Goal: Task Accomplishment & Management: Use online tool/utility

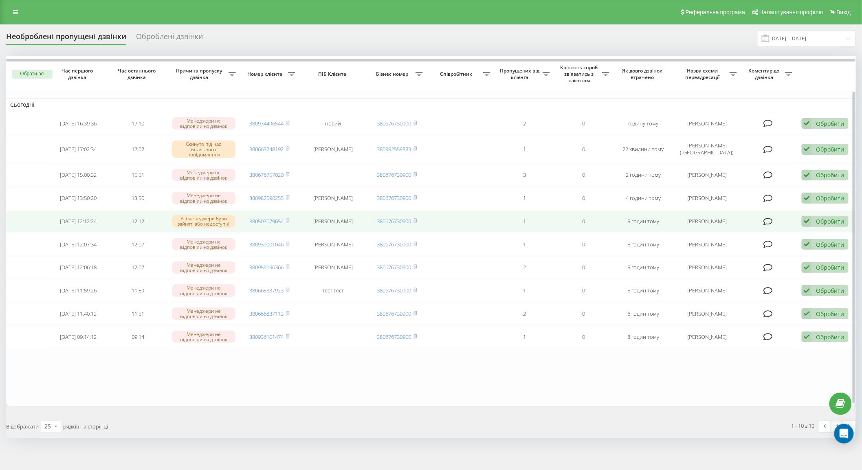
click at [828, 224] on div "Обробити" at bounding box center [830, 221] width 28 height 8
click at [725, 275] on span "Інший варіант" at bounding box center [722, 278] width 41 height 8
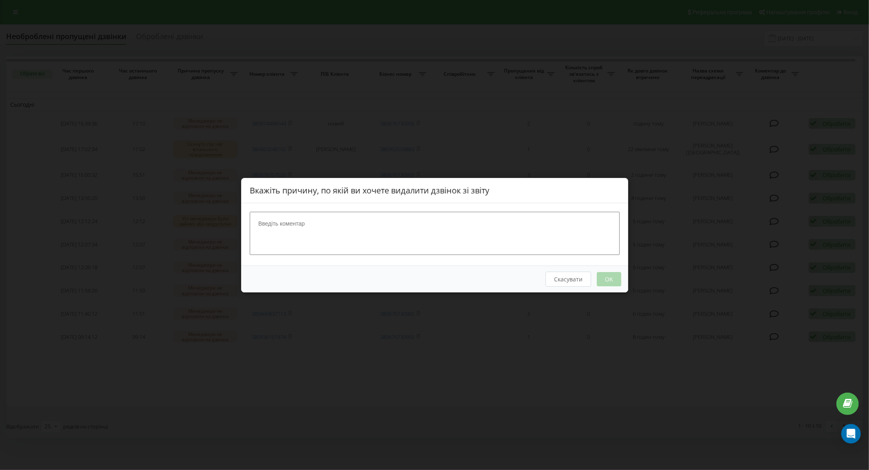
click at [429, 236] on textarea at bounding box center [435, 232] width 370 height 43
type textarea "тест"
click at [609, 279] on button "OK" at bounding box center [608, 279] width 24 height 14
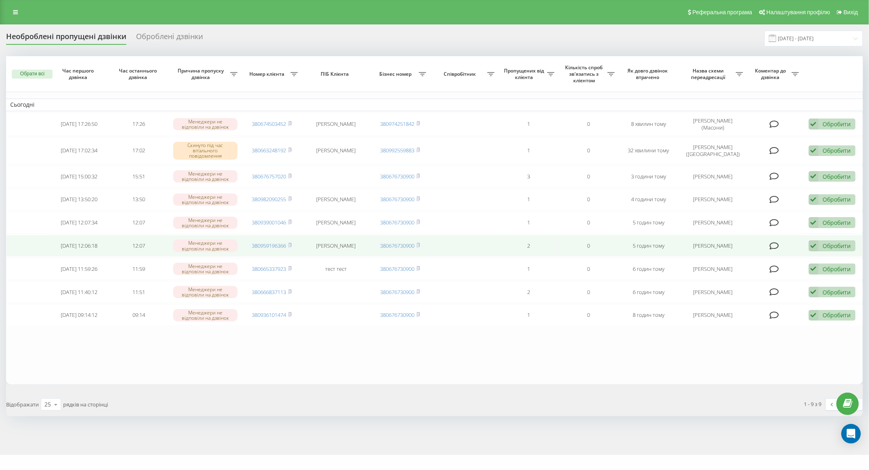
click at [841, 242] on div "Обробити" at bounding box center [836, 246] width 28 height 8
click at [714, 299] on span "Інший варіант" at bounding box center [729, 303] width 41 height 8
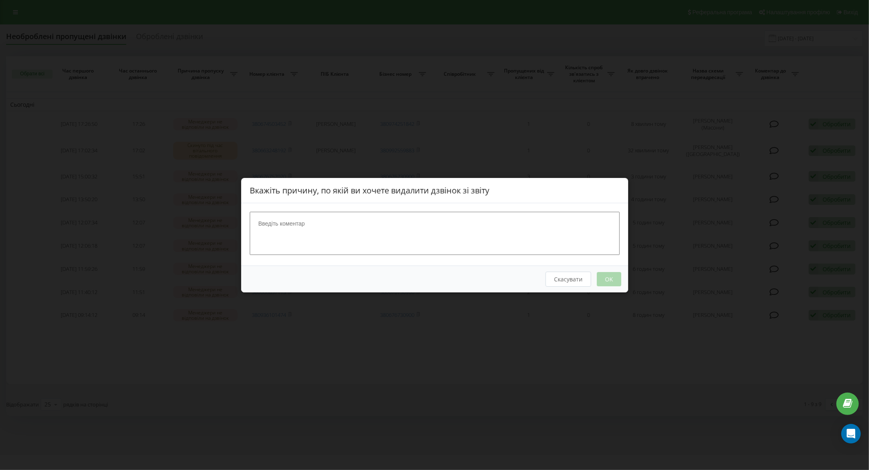
click at [452, 248] on textarea at bounding box center [435, 232] width 370 height 43
type textarea "тест"
click at [610, 280] on button "OK" at bounding box center [608, 279] width 24 height 14
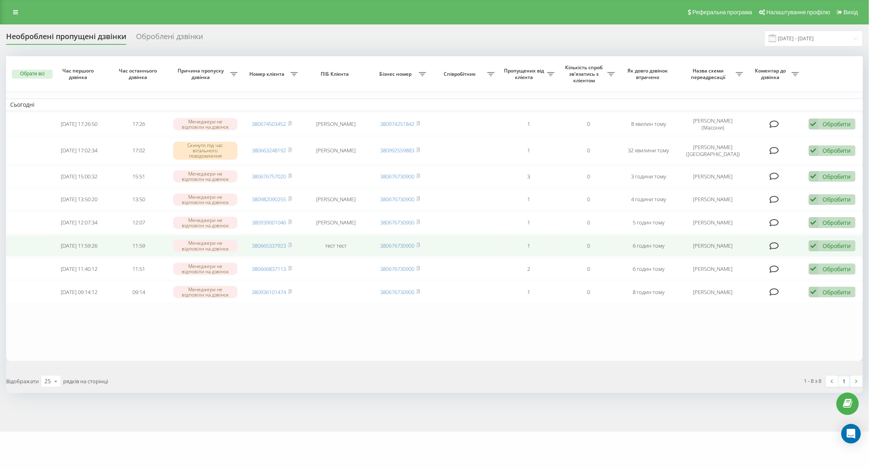
click at [814, 243] on icon at bounding box center [813, 245] width 10 height 11
click at [735, 301] on span "Інший варіант" at bounding box center [729, 303] width 41 height 8
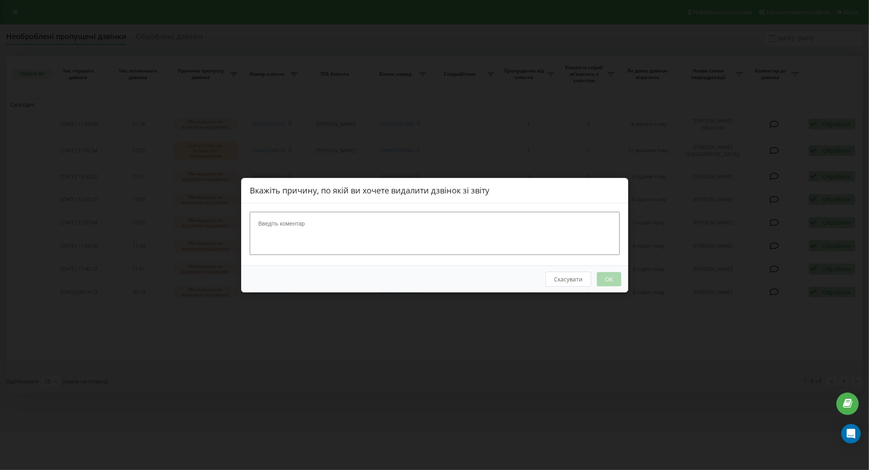
click at [458, 222] on textarea at bounding box center [435, 232] width 370 height 43
type textarea "тест"
click at [604, 273] on button "OK" at bounding box center [608, 279] width 24 height 14
